Goal: Find specific page/section: Find specific page/section

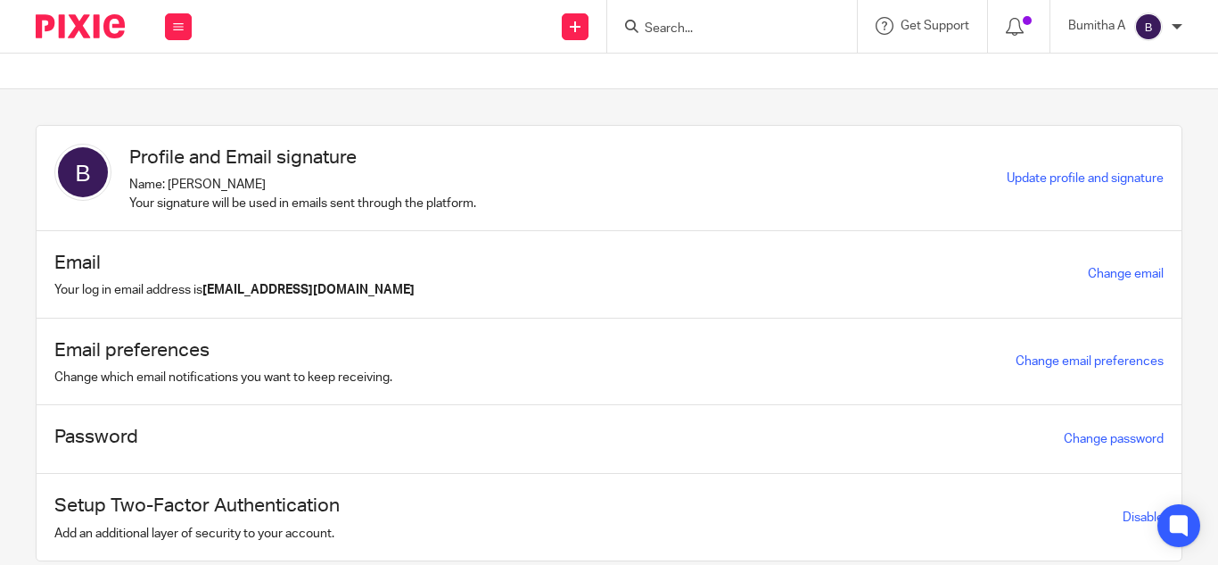
click at [715, 26] on input "Search" at bounding box center [723, 29] width 161 height 16
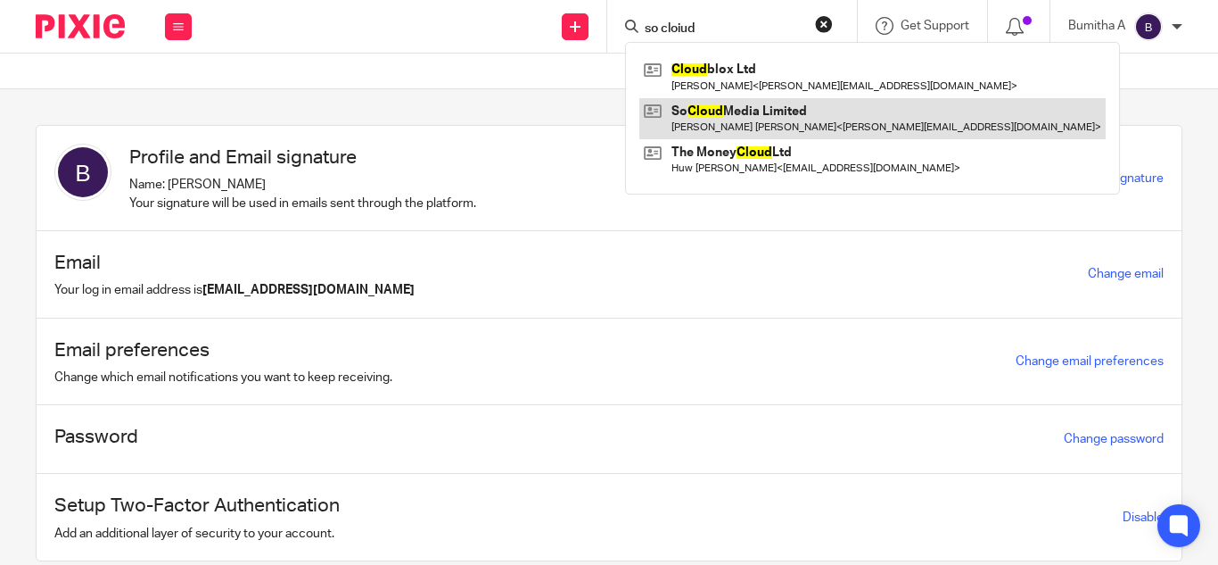
type input "so cloiud"
click at [788, 125] on link at bounding box center [872, 118] width 466 height 41
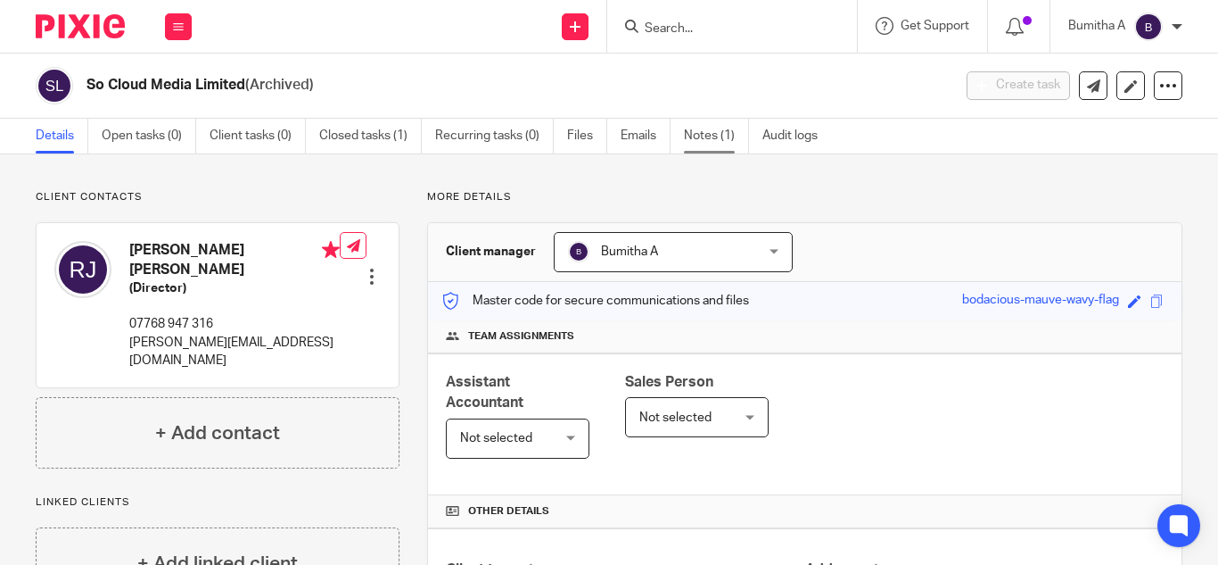
click at [720, 146] on link "Notes (1)" at bounding box center [716, 136] width 65 height 35
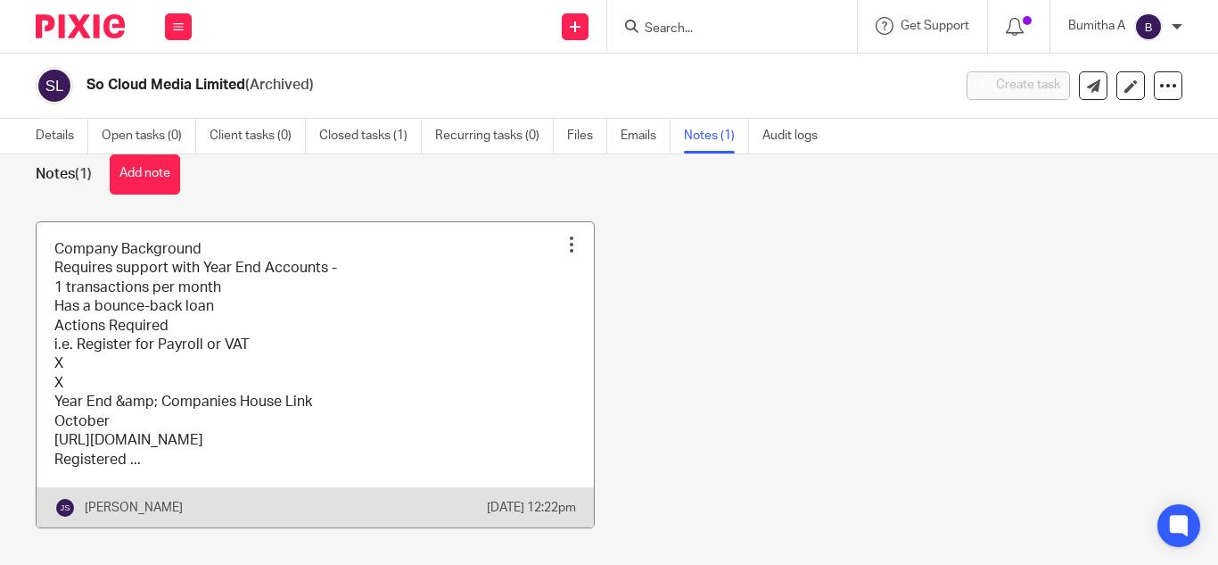
scroll to position [100, 0]
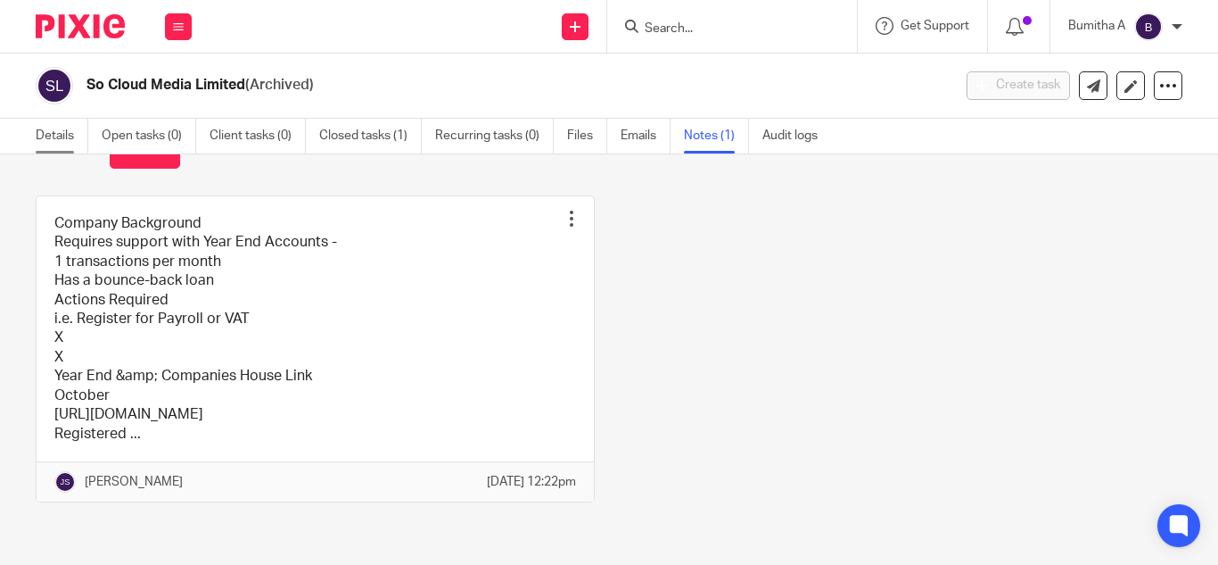
click at [62, 139] on link "Details" at bounding box center [62, 136] width 53 height 35
